Goal: Transaction & Acquisition: Obtain resource

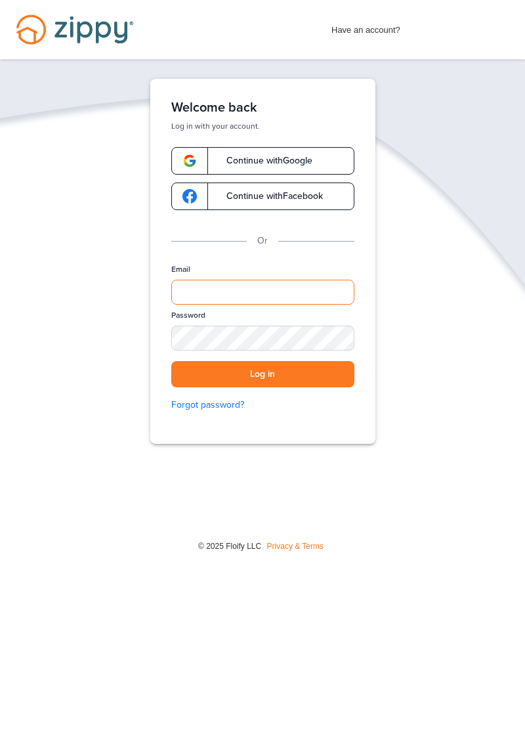
click at [265, 285] on input "Email" at bounding box center [262, 292] width 183 height 25
type input "**********"
click at [314, 364] on button "Log in" at bounding box center [262, 374] width 183 height 27
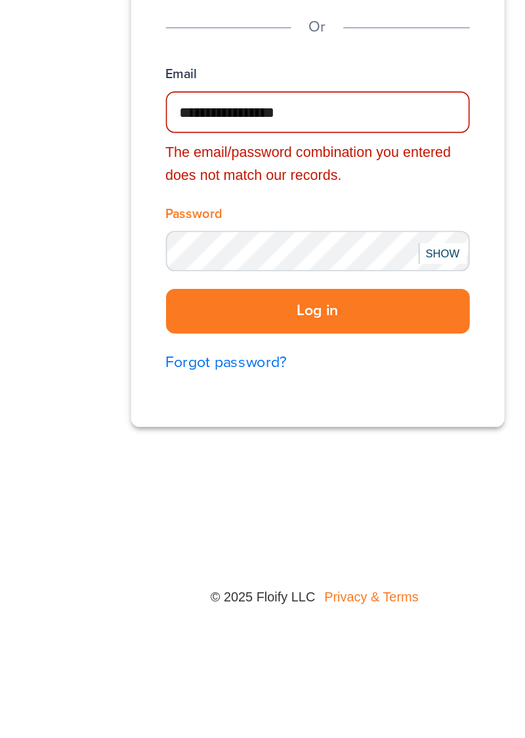
click at [288, 408] on button "Log in" at bounding box center [262, 412] width 183 height 27
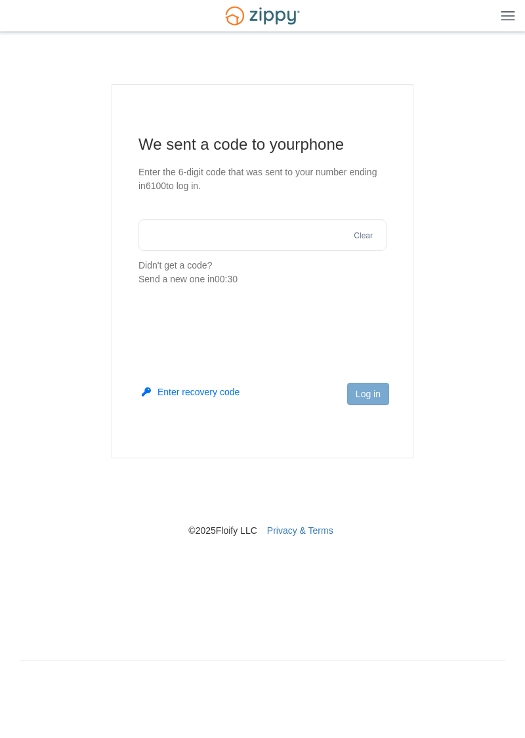
click at [519, 675] on body "Login × × We sent a code to your phone Enter the 6-digit code that was 6100 Cle…" at bounding box center [262, 356] width 525 height 713
click at [184, 221] on input "text" at bounding box center [263, 235] width 248 height 32
type input "******"
click at [374, 390] on button "Log in" at bounding box center [368, 394] width 42 height 22
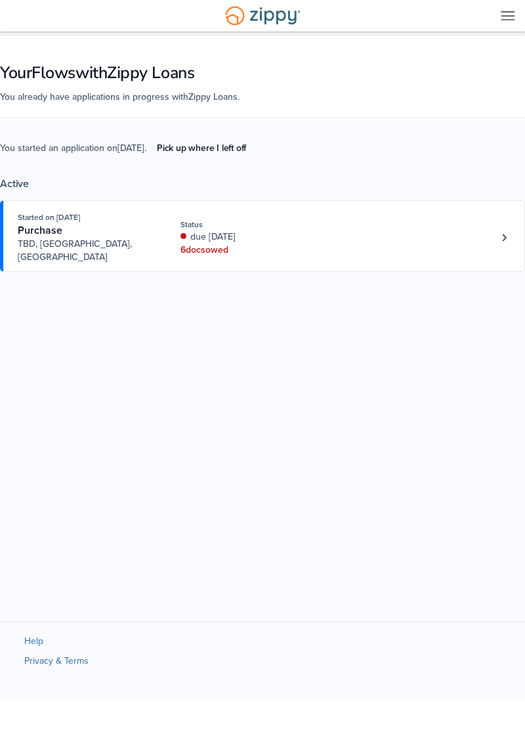
click at [411, 315] on div "× × Your Flows with Zippy Loans You already have applications in progress with …" at bounding box center [262, 321] width 525 height 573
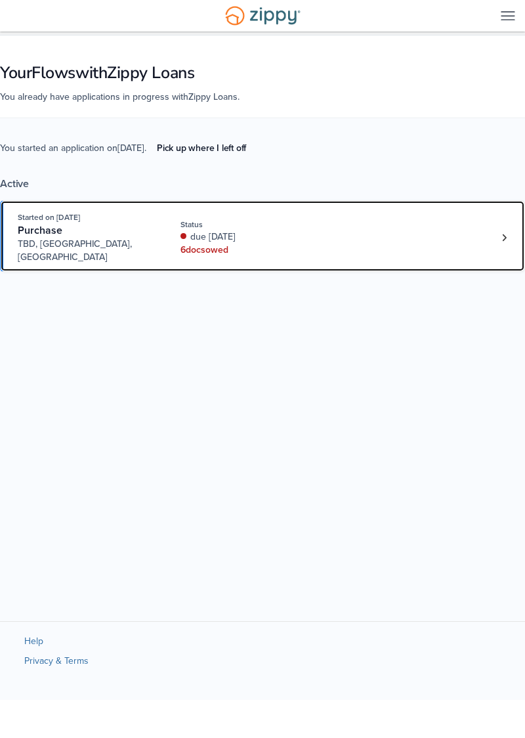
click at [230, 244] on div "6 doc s owed" at bounding box center [240, 250] width 119 height 13
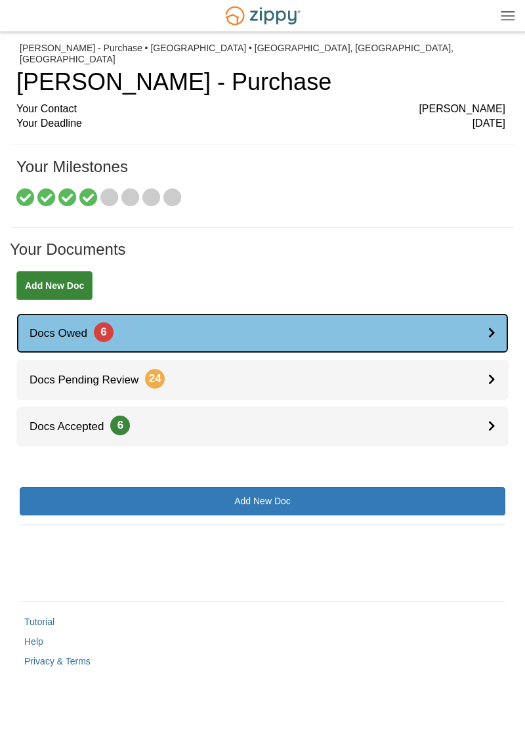
click at [497, 322] on div at bounding box center [498, 333] width 20 height 40
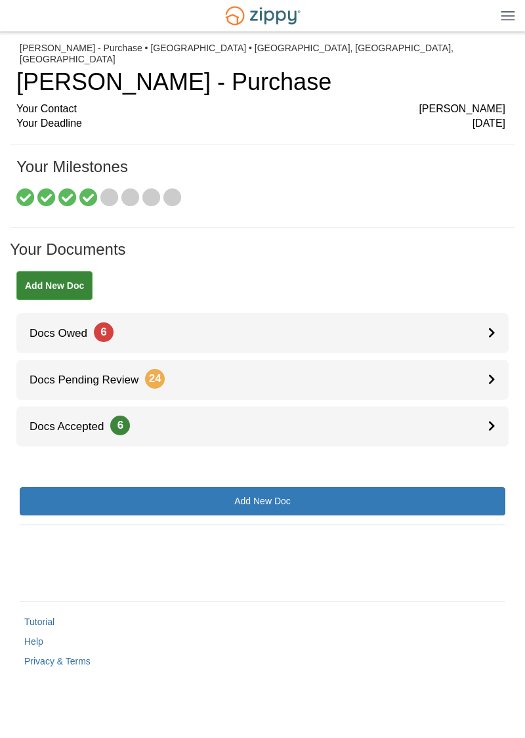
click at [523, 713] on body "susanm321@att.net Logout" at bounding box center [262, 356] width 525 height 713
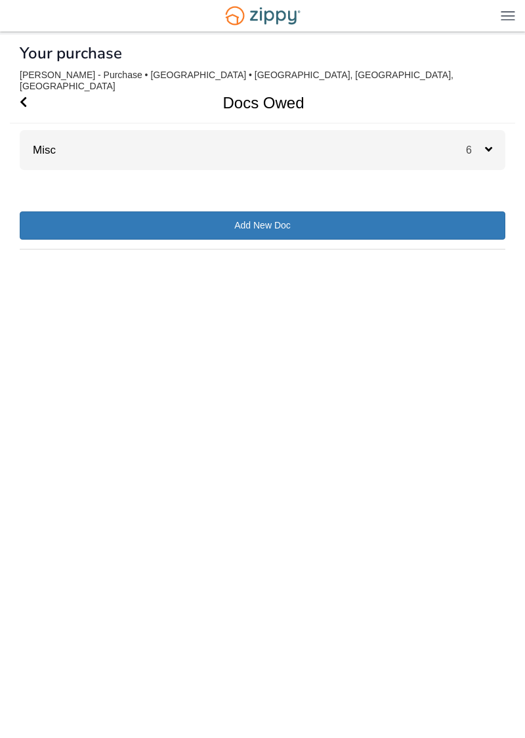
click at [487, 131] on div "6" at bounding box center [485, 150] width 39 height 40
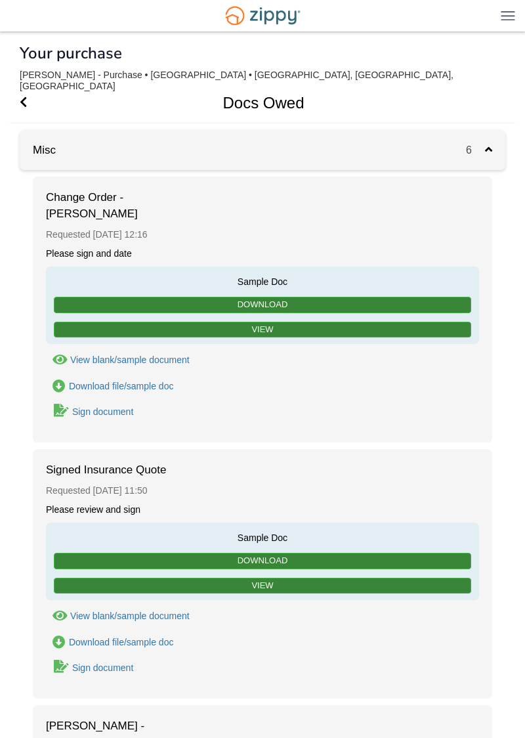
click at [133, 402] on link "Sign document" at bounding box center [90, 411] width 89 height 18
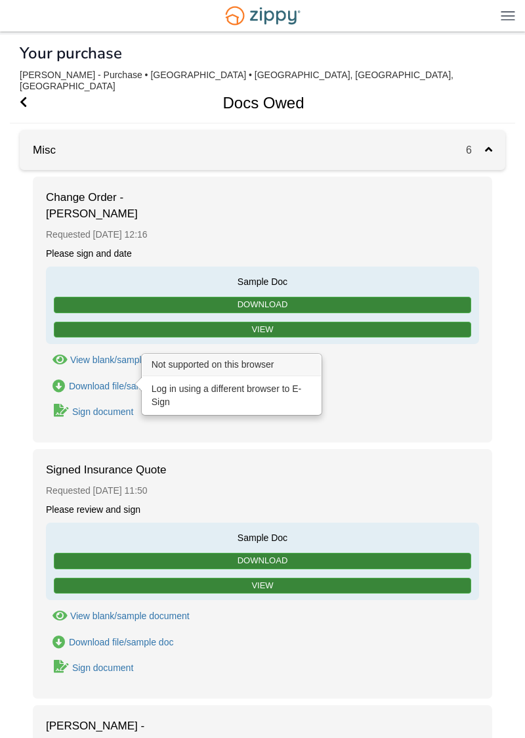
click at [412, 379] on div "Download file/sample doc Download file/sample doc" at bounding box center [262, 386] width 433 height 14
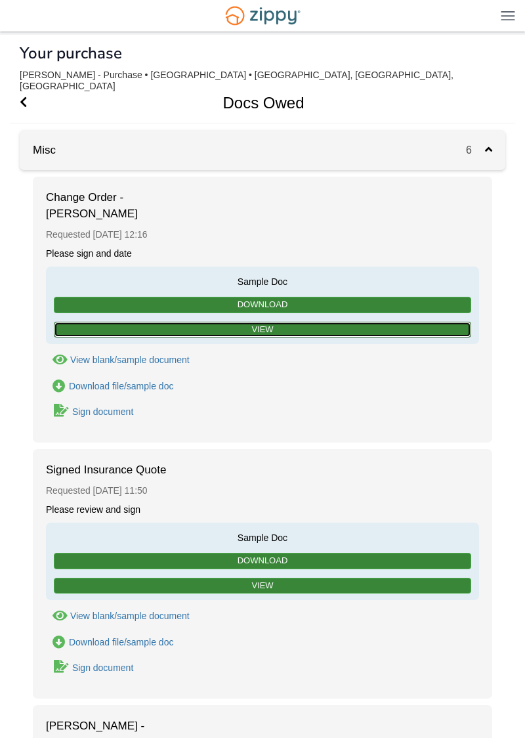
click at [281, 322] on link "View" at bounding box center [263, 330] width 418 height 16
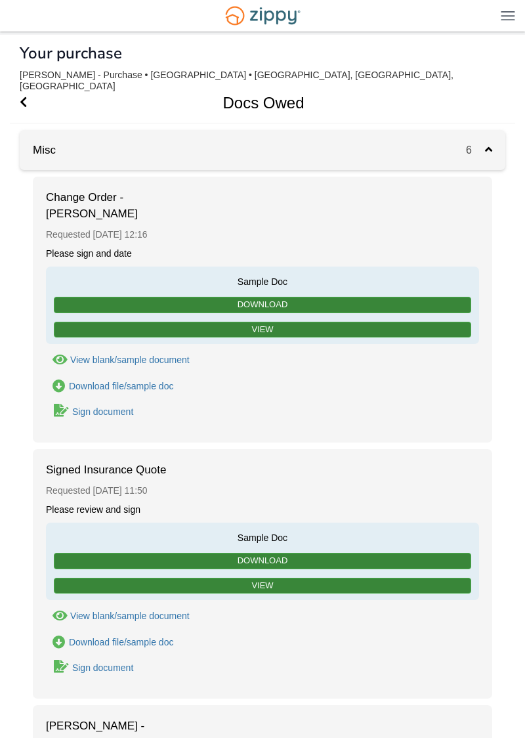
click at [481, 211] on div "Change Order - Zaccardelli Requested August 29 12:16 Please sign and date Sampl…" at bounding box center [263, 310] width 460 height 266
click at [174, 381] on div "Download file/sample doc" at bounding box center [121, 386] width 105 height 11
click at [133, 406] on div "Sign document" at bounding box center [102, 411] width 61 height 11
click at [130, 406] on div "Sign document" at bounding box center [102, 411] width 61 height 11
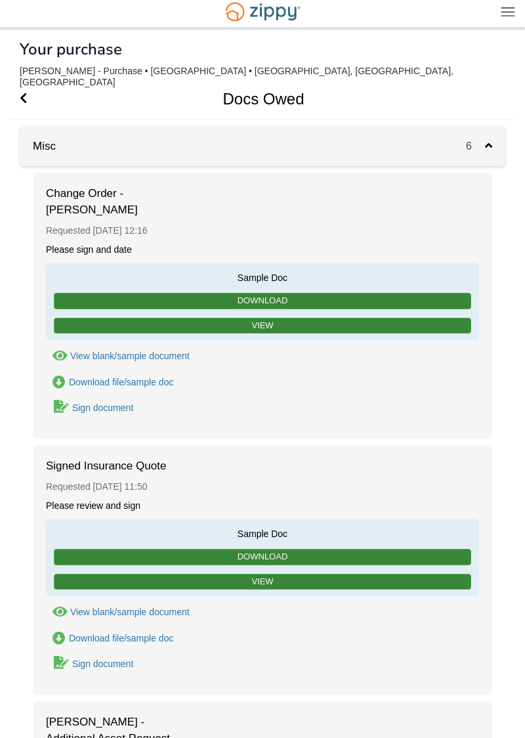
click at [116, 402] on div "Sign document" at bounding box center [102, 407] width 61 height 11
